Goal: Information Seeking & Learning: Learn about a topic

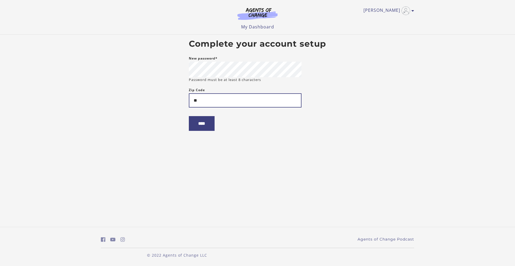
type input "*"
type input "*****"
click at [189, 116] on input "****" at bounding box center [202, 123] width 26 height 15
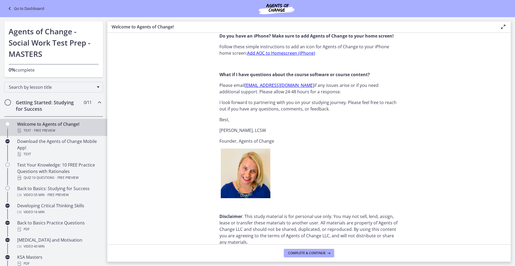
scroll to position [628, 0]
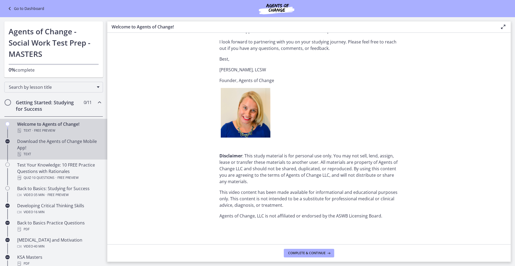
click at [58, 143] on div "Download the Agents of Change Mobile App! Text" at bounding box center [59, 147] width 84 height 19
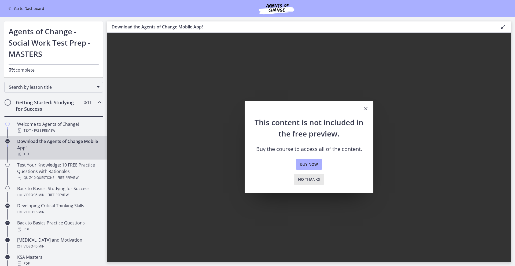
click at [310, 180] on span "No thanks" at bounding box center [309, 179] width 22 height 6
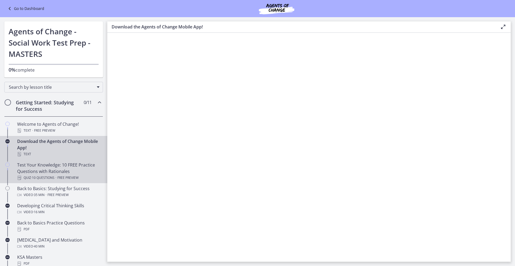
click at [74, 173] on div "Test Your Knowledge: 10 FREE Practice Questions with Rationales Quiz · 10 Quest…" at bounding box center [59, 171] width 84 height 19
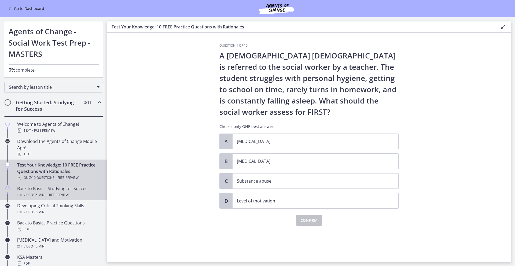
click at [68, 190] on div "Back to Basics: Studying for Success Video · 35 min · Free preview" at bounding box center [59, 191] width 84 height 13
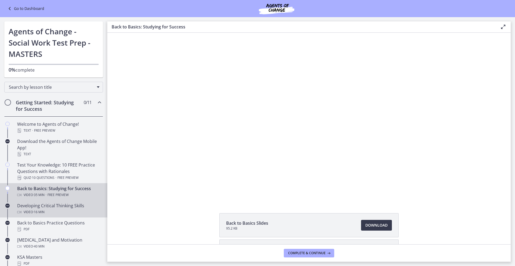
click at [62, 214] on div "Video · 16 min" at bounding box center [59, 212] width 84 height 6
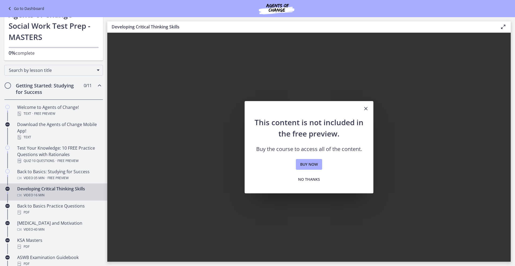
scroll to position [27, 0]
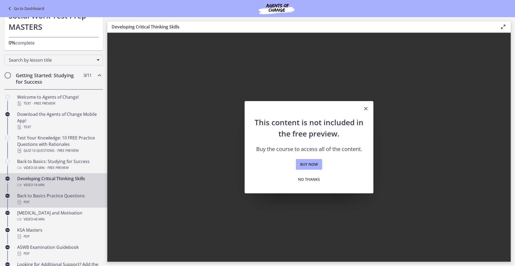
click at [60, 199] on div "PDF" at bounding box center [59, 202] width 84 height 6
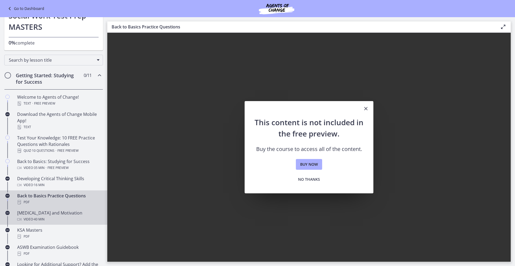
click at [39, 213] on div "[MEDICAL_DATA] and Motivation Video · 40 min" at bounding box center [59, 216] width 84 height 13
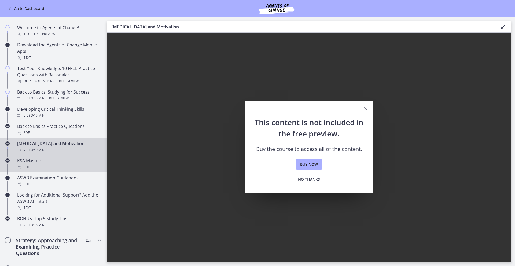
scroll to position [97, 0]
click at [45, 167] on div "PDF" at bounding box center [59, 167] width 84 height 6
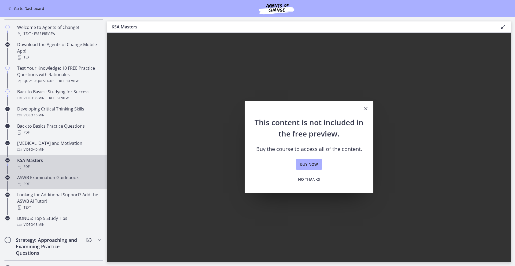
click at [47, 185] on div "PDF" at bounding box center [59, 184] width 84 height 6
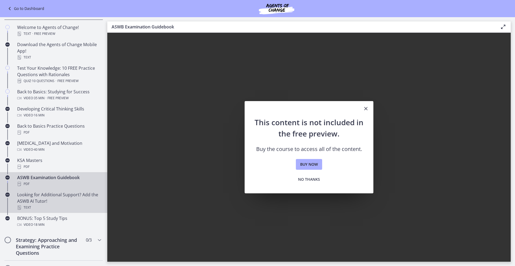
click at [46, 204] on div "Text" at bounding box center [59, 207] width 84 height 6
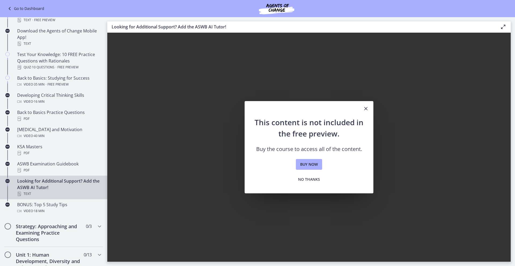
scroll to position [116, 0]
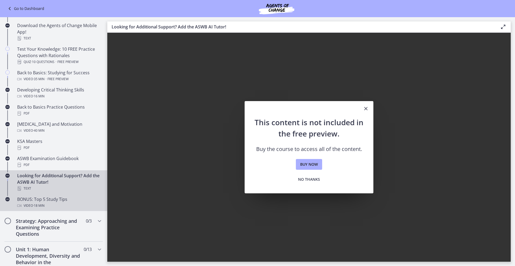
click at [46, 204] on div "Video · 18 min" at bounding box center [59, 205] width 84 height 6
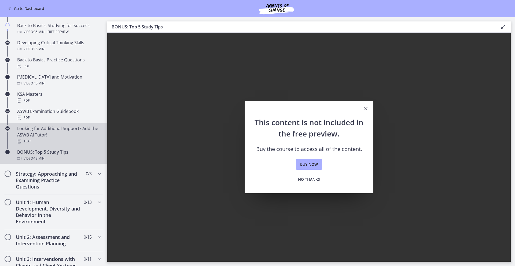
scroll to position [168, 0]
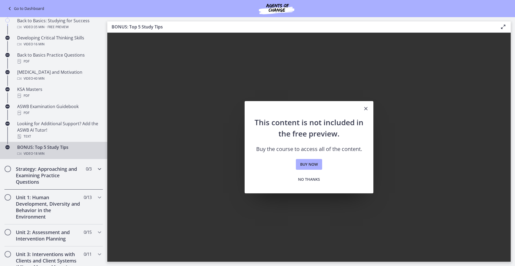
click at [46, 174] on h2 "Strategy: Approaching and Examining Practice Questions" at bounding box center [48, 175] width 65 height 19
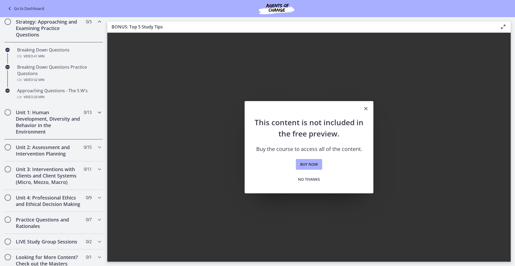
scroll to position [104, 0]
click at [30, 112] on h2 "Unit 1: Human Development, Diversity and Behavior in the Environment" at bounding box center [48, 121] width 65 height 26
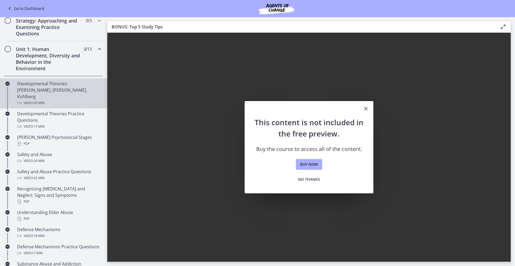
click at [41, 86] on div "Developmental Theories: [PERSON_NAME], [PERSON_NAME], Kohlberg Video · 35 min" at bounding box center [59, 93] width 84 height 26
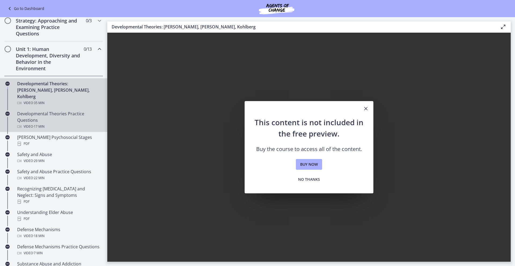
click at [46, 116] on div "Developmental Theories Practice Questions Video · 17 min" at bounding box center [59, 119] width 84 height 19
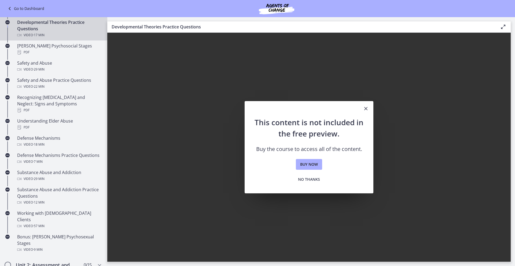
scroll to position [198, 0]
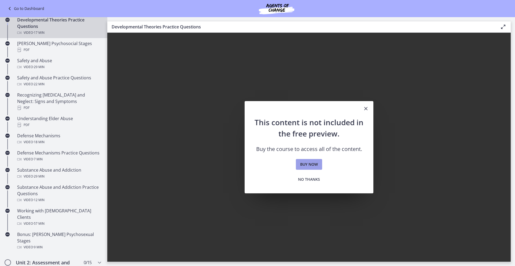
click at [303, 163] on span "Buy now" at bounding box center [309, 164] width 18 height 6
